Goal: Check status: Check status

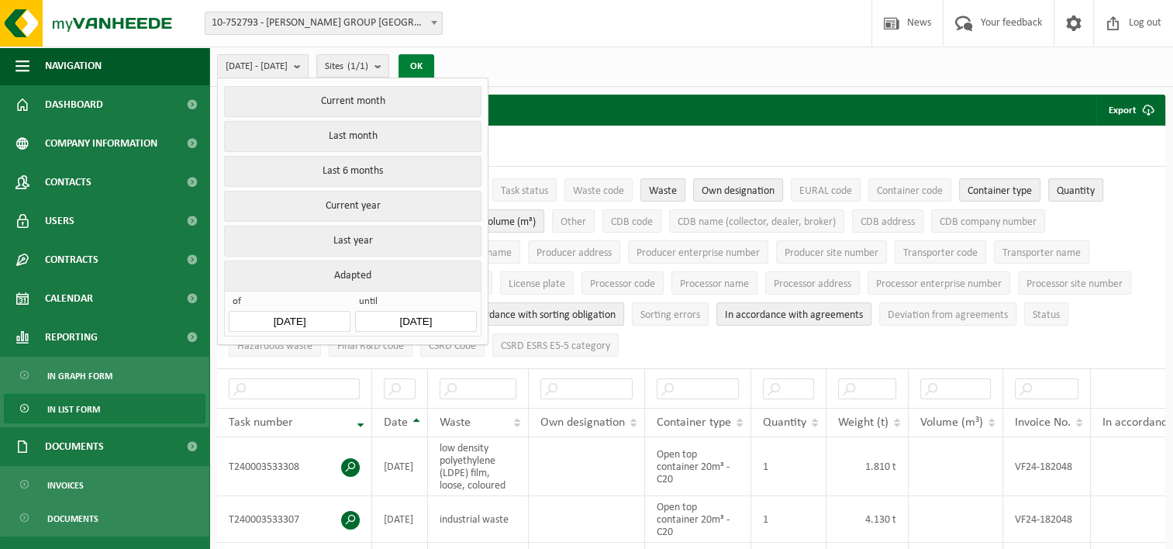
click at [434, 61] on button "OK" at bounding box center [417, 66] width 36 height 25
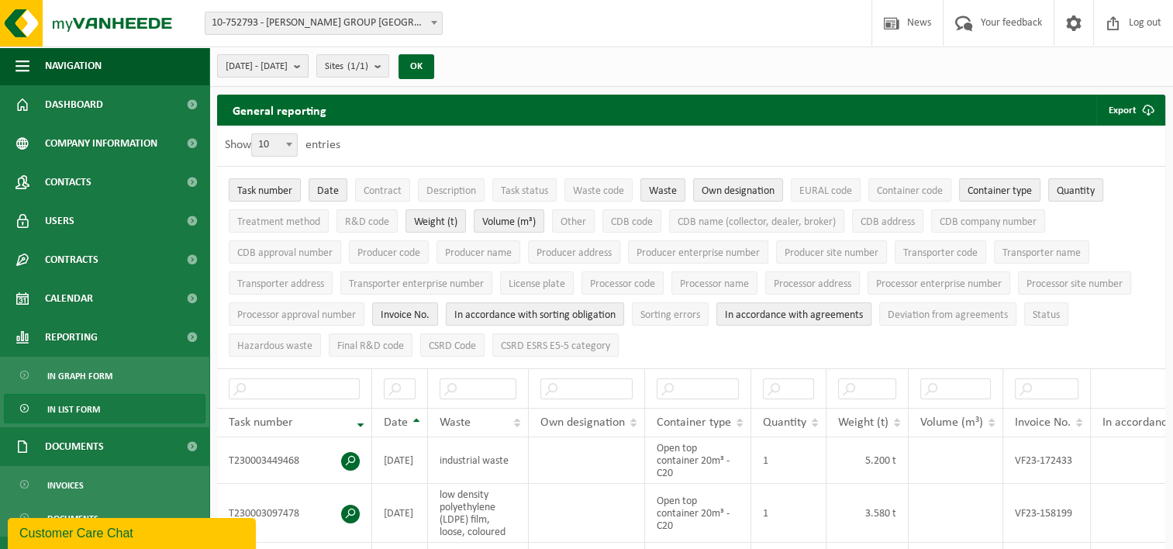
click at [308, 70] on b "submit" at bounding box center [301, 66] width 14 height 22
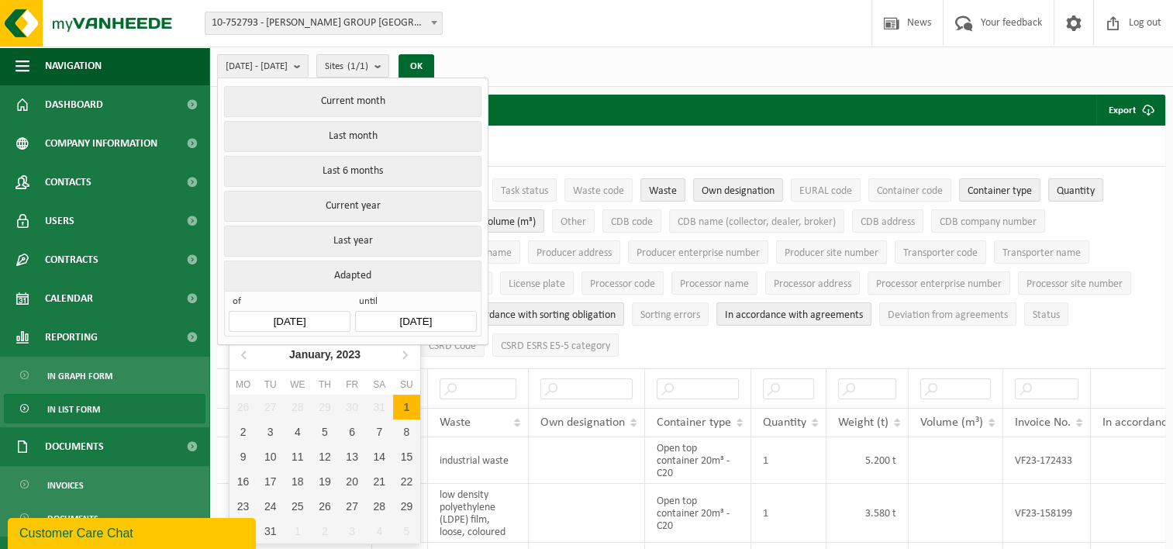
click at [335, 319] on input "[DATE]" at bounding box center [289, 321] width 121 height 21
click at [326, 364] on div "[DATE]" at bounding box center [325, 354] width 84 height 25
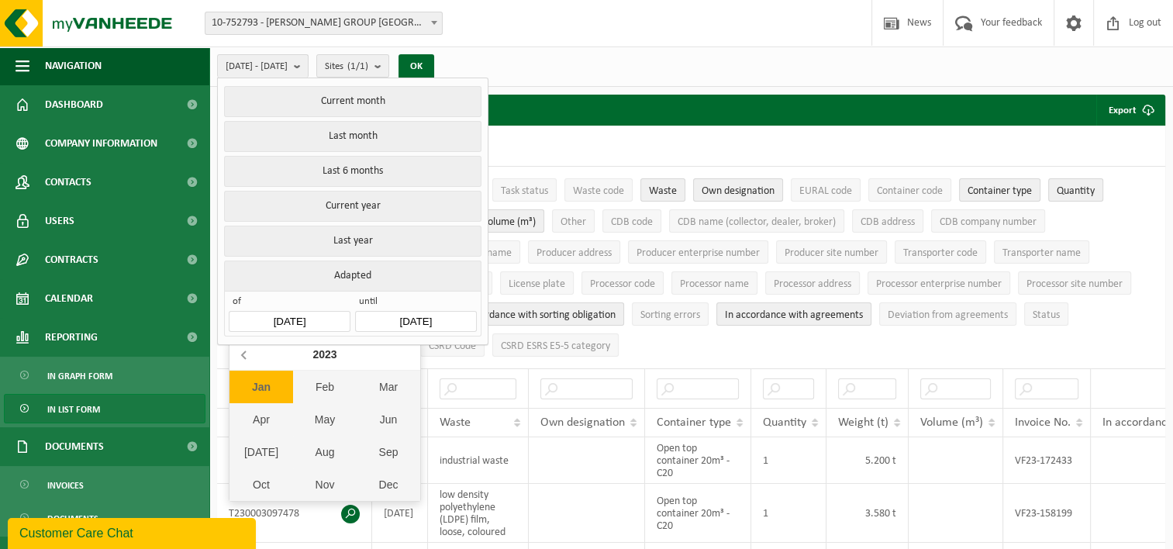
click at [241, 357] on icon at bounding box center [245, 354] width 25 height 25
click at [261, 381] on div "Jan" at bounding box center [261, 387] width 64 height 33
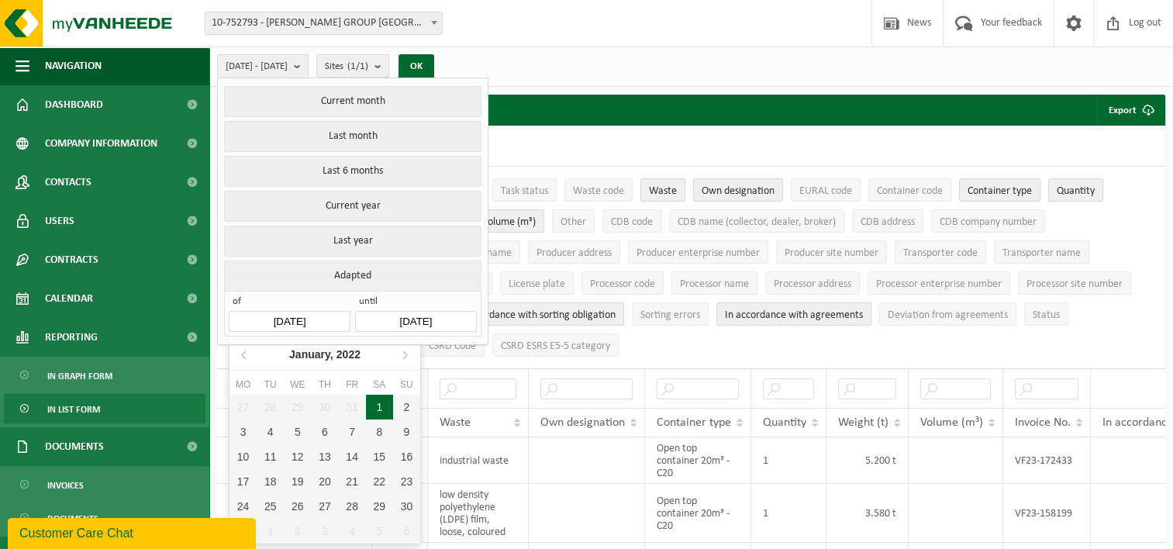
click at [381, 412] on div "1" at bounding box center [379, 407] width 27 height 25
type input "[DATE]"
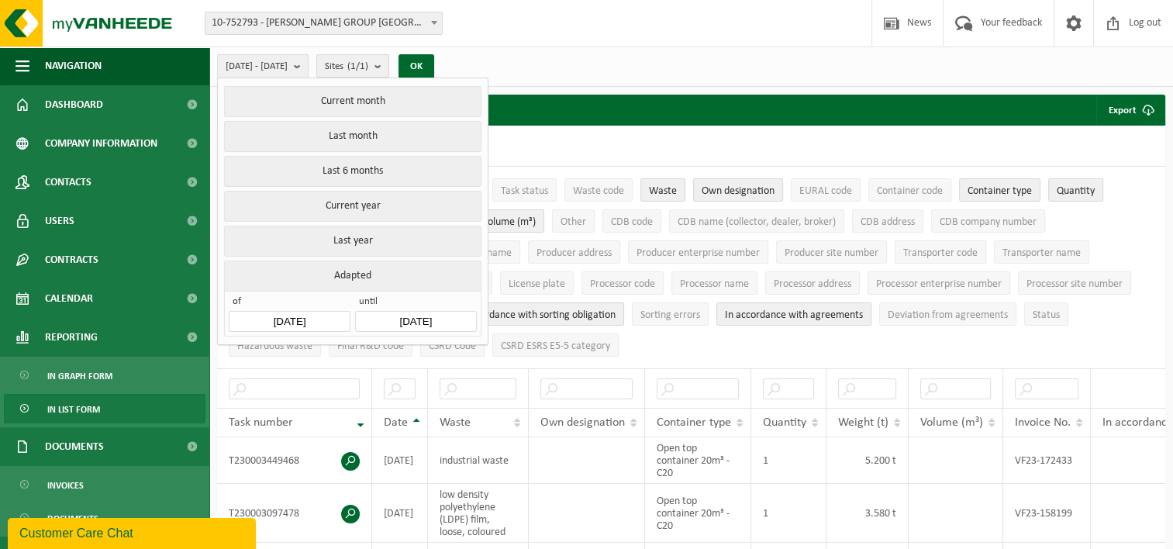
click at [409, 311] on input "[DATE]" at bounding box center [415, 321] width 121 height 21
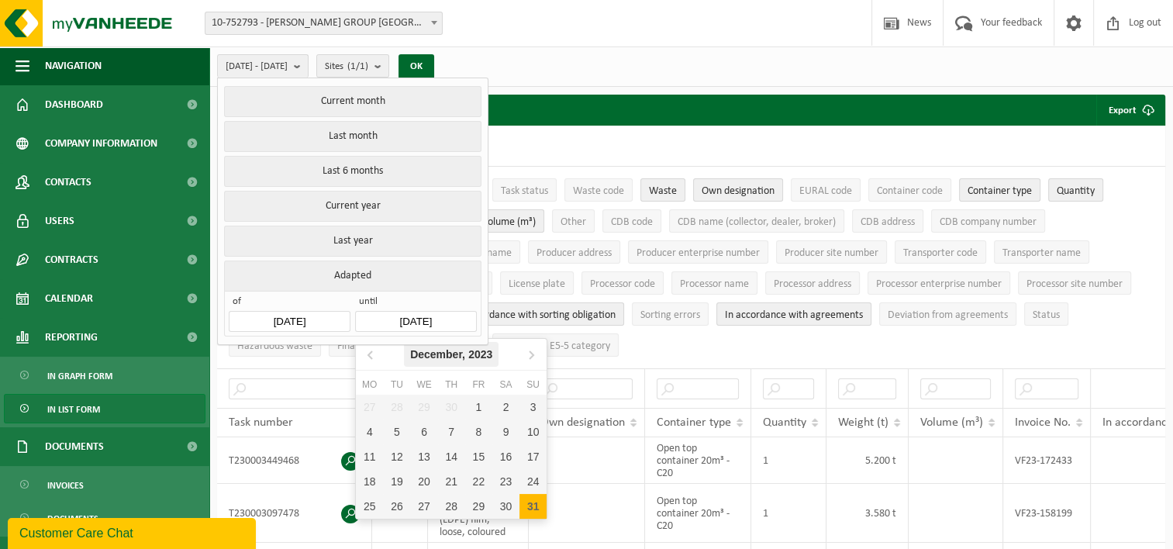
click at [431, 345] on div "[DATE]" at bounding box center [451, 354] width 95 height 25
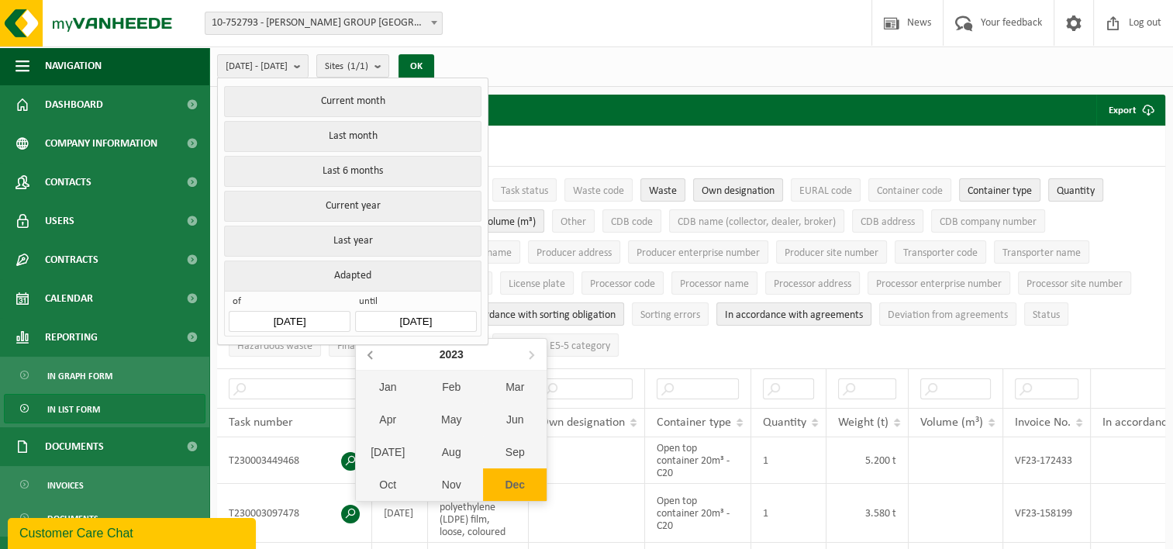
click at [377, 357] on icon at bounding box center [371, 354] width 25 height 25
click at [518, 476] on div "Dec" at bounding box center [515, 484] width 64 height 33
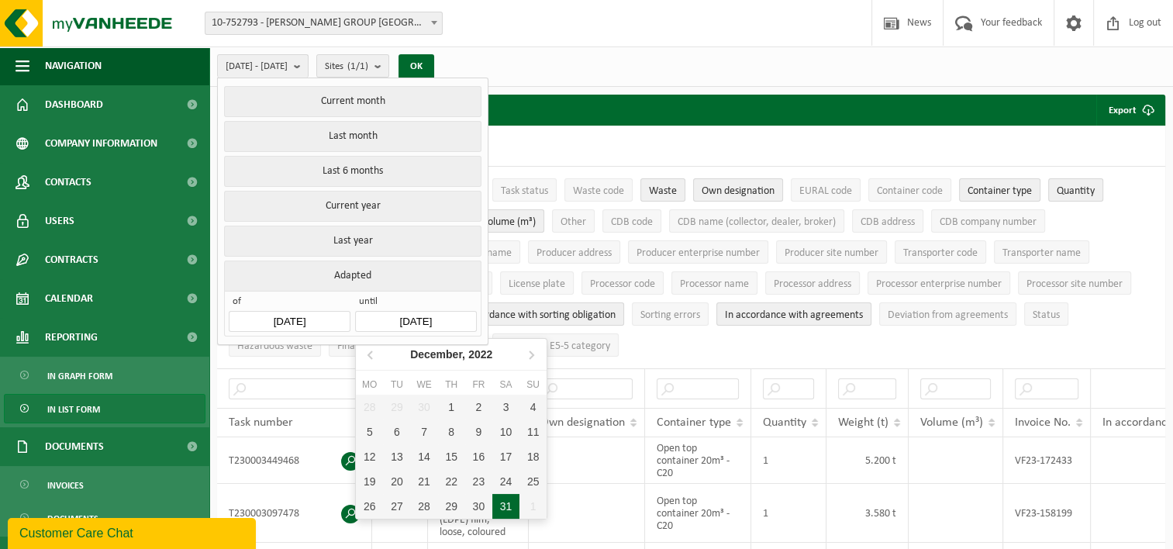
click at [508, 503] on div "31" at bounding box center [505, 506] width 27 height 25
type input "[DATE]"
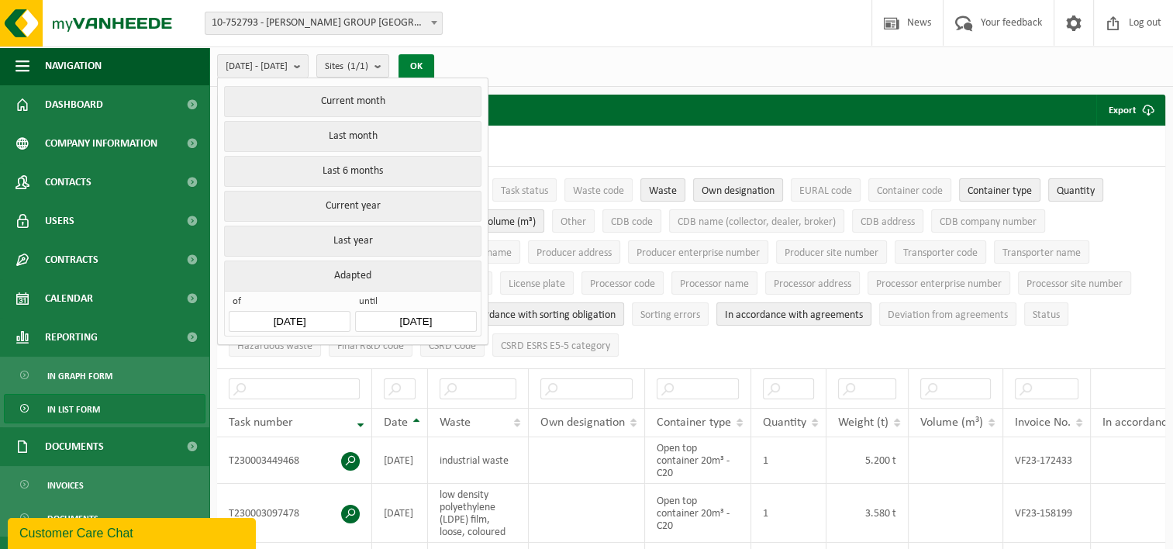
click at [434, 58] on button "OK" at bounding box center [417, 66] width 36 height 25
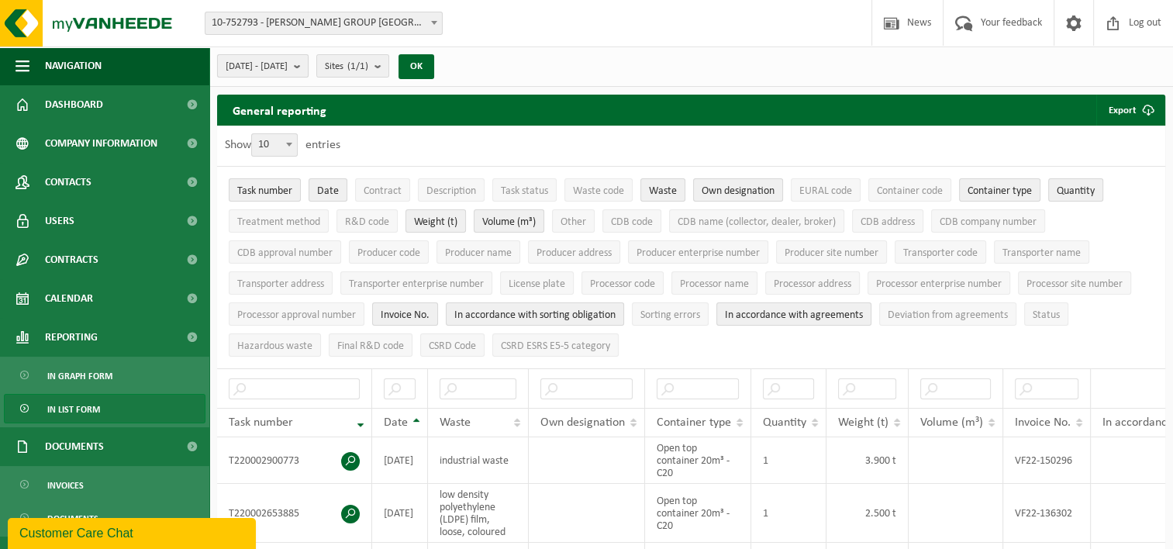
click at [308, 60] on b "submit" at bounding box center [301, 66] width 14 height 22
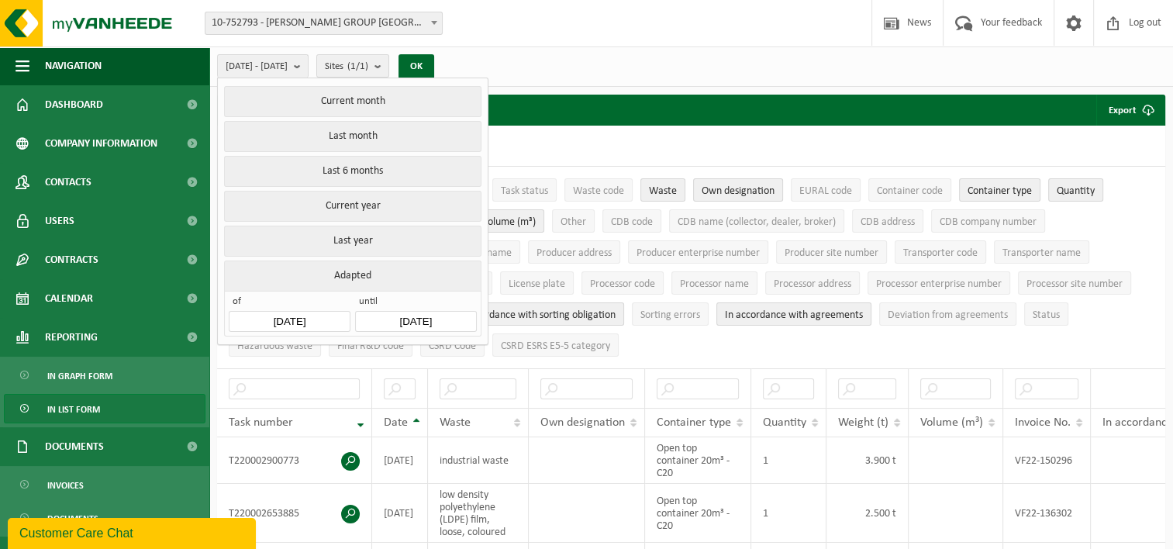
click at [309, 316] on input "[DATE]" at bounding box center [289, 321] width 121 height 21
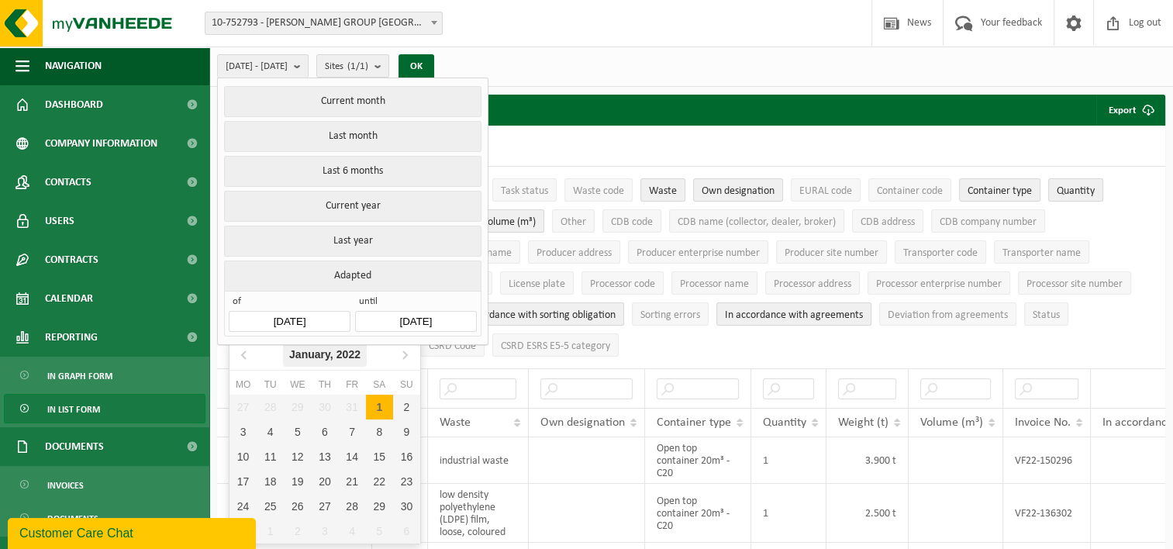
click at [304, 360] on div "[DATE]" at bounding box center [325, 354] width 84 height 25
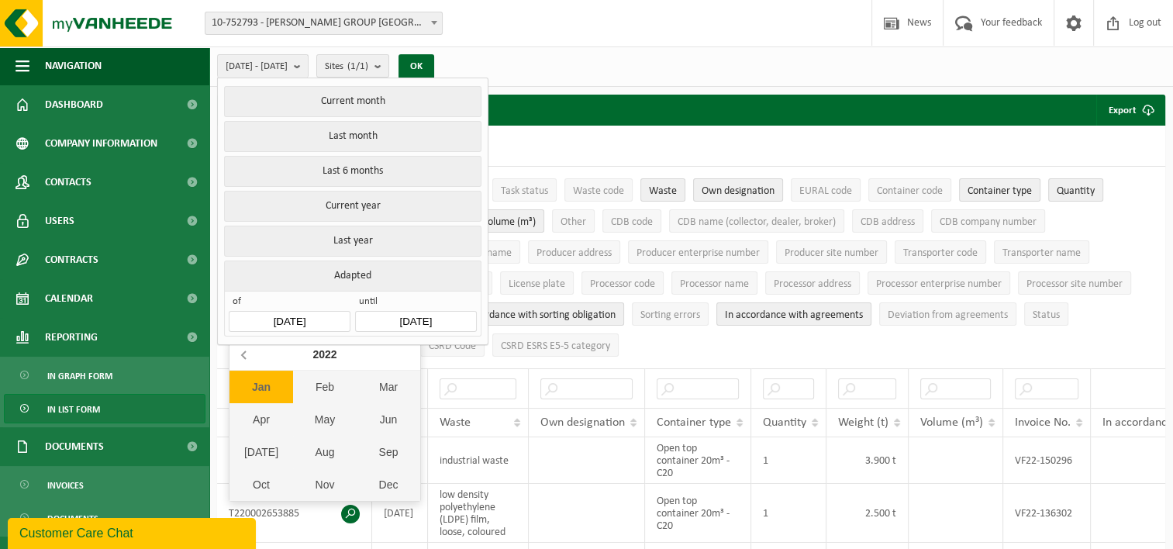
click at [248, 354] on icon at bounding box center [245, 354] width 25 height 25
click at [266, 385] on div "Jan" at bounding box center [261, 387] width 64 height 33
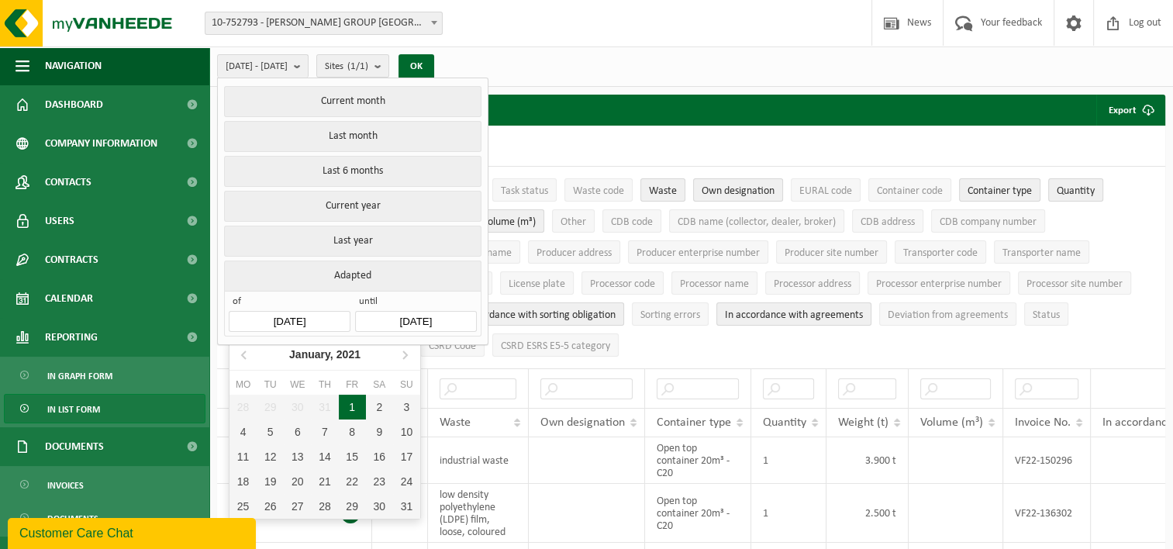
click at [354, 403] on div "1" at bounding box center [352, 407] width 27 height 25
type input "[DATE]"
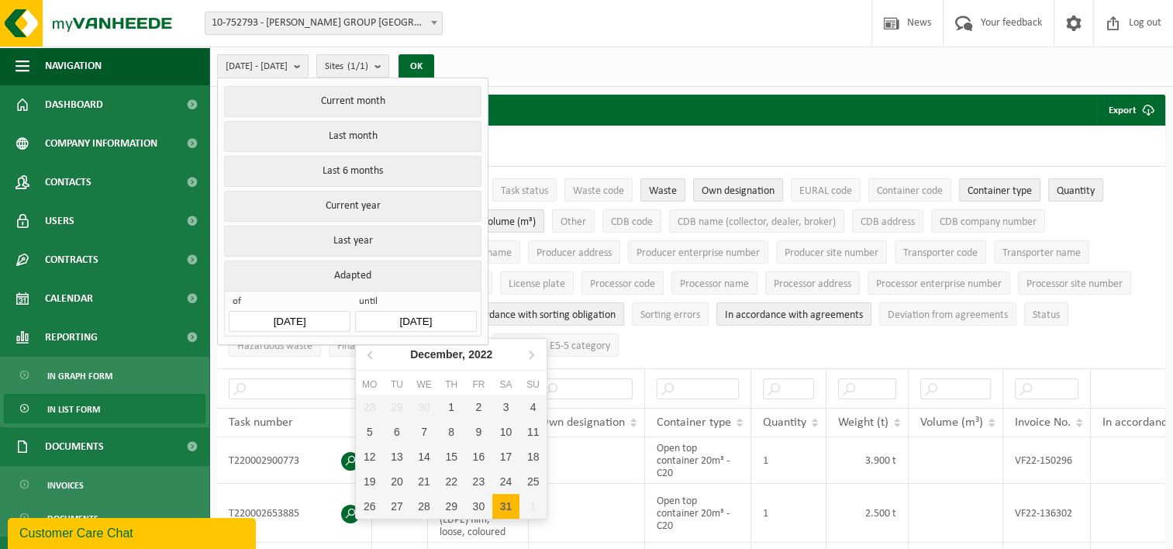
click at [402, 319] on input "[DATE]" at bounding box center [415, 321] width 121 height 21
click at [436, 352] on div "[DATE]" at bounding box center [451, 354] width 95 height 25
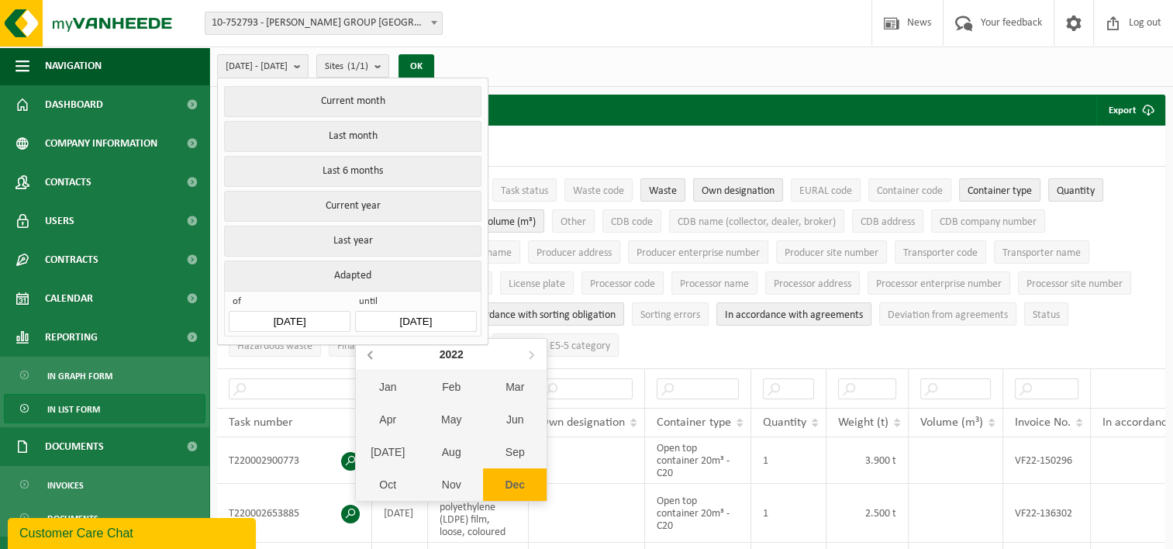
click at [369, 354] on icon at bounding box center [370, 355] width 4 height 8
click at [505, 473] on div "Dec" at bounding box center [515, 484] width 64 height 33
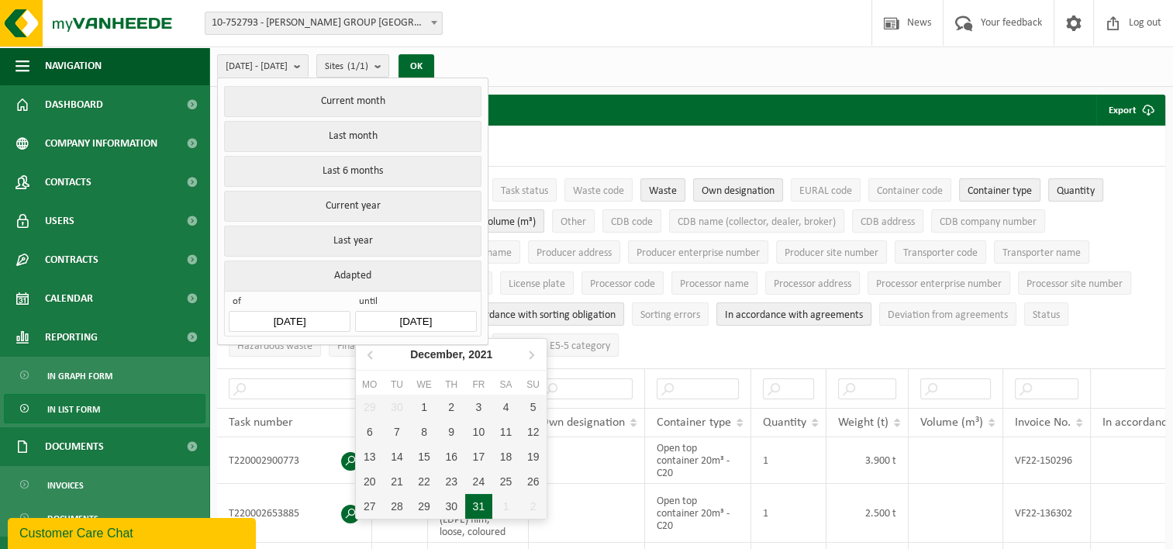
click at [475, 505] on div "31" at bounding box center [478, 506] width 27 height 25
type input "[DATE]"
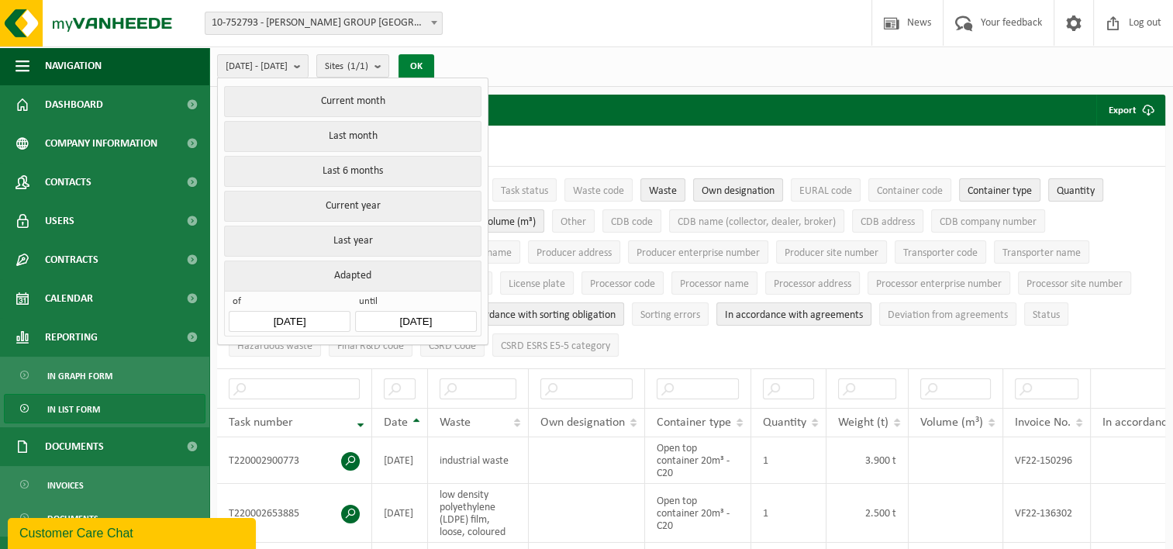
click at [434, 64] on button "OK" at bounding box center [417, 66] width 36 height 25
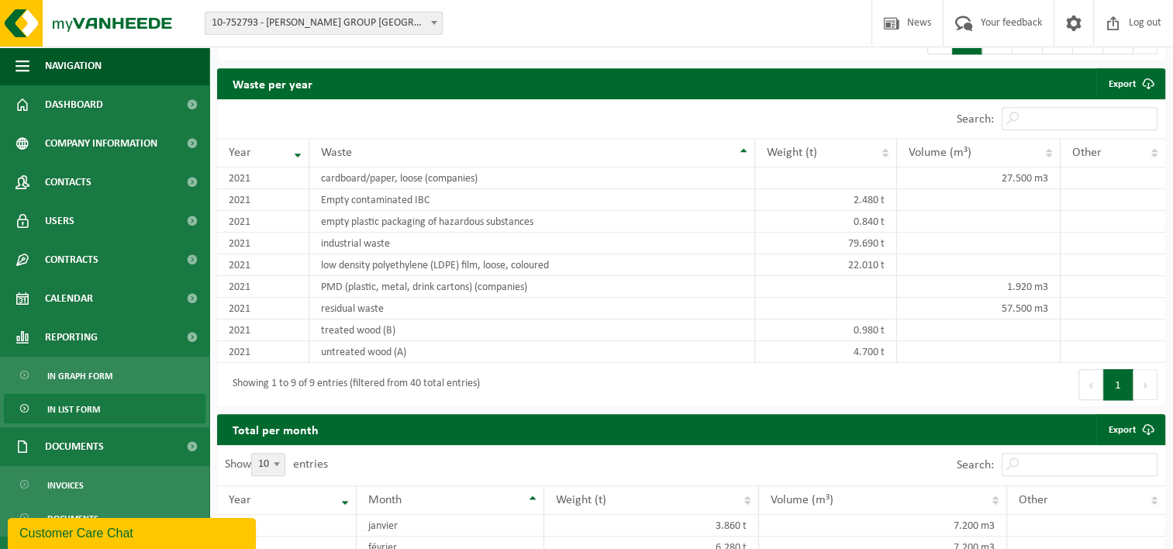
scroll to position [1408, 0]
